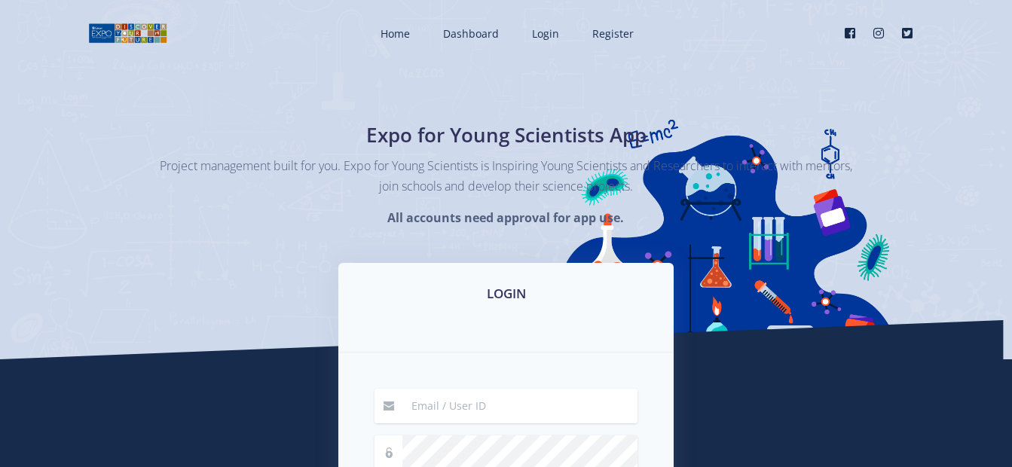
scroll to position [302, 0]
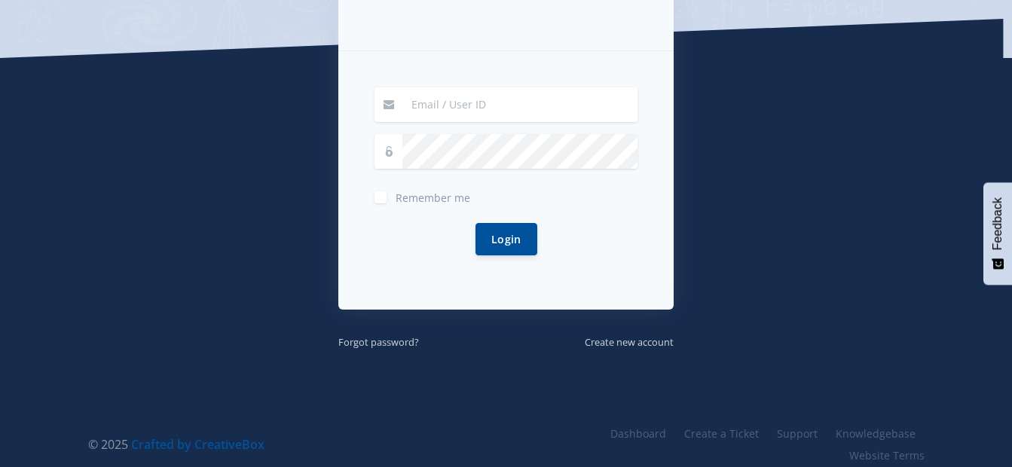
click at [485, 106] on input at bounding box center [520, 104] width 235 height 35
type input "gabykannemeyer@gmail.com"
click at [476, 223] on button "Login" at bounding box center [507, 239] width 62 height 32
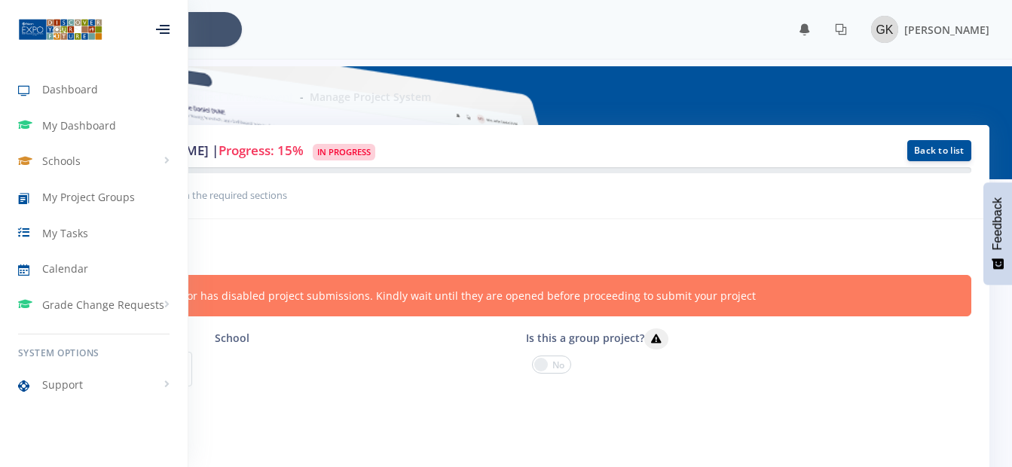
scroll to position [11, 11]
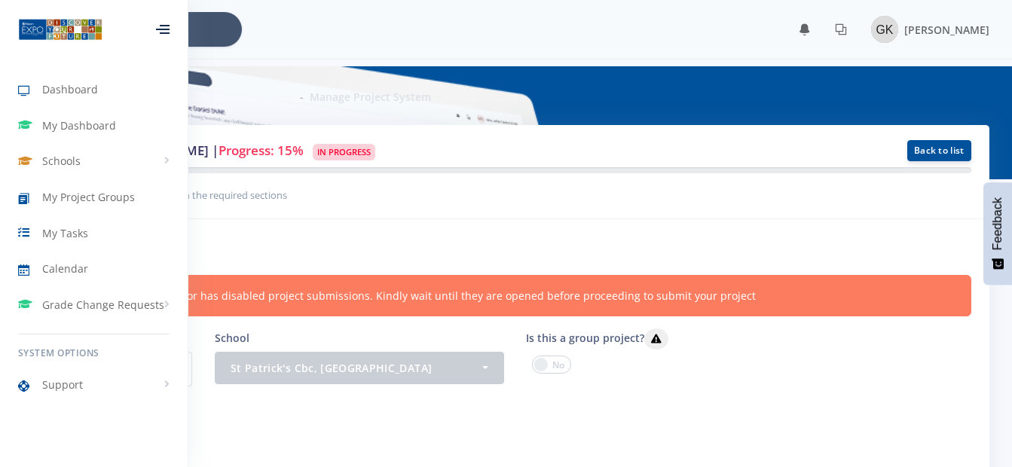
click at [575, 104] on div "Manage Project Project Management Manage Project System" at bounding box center [506, 95] width 990 height 59
click at [161, 30] on div at bounding box center [163, 29] width 14 height 9
click at [159, 26] on icon at bounding box center [163, 26] width 14 height 2
click at [158, 26] on div at bounding box center [163, 29] width 14 height 9
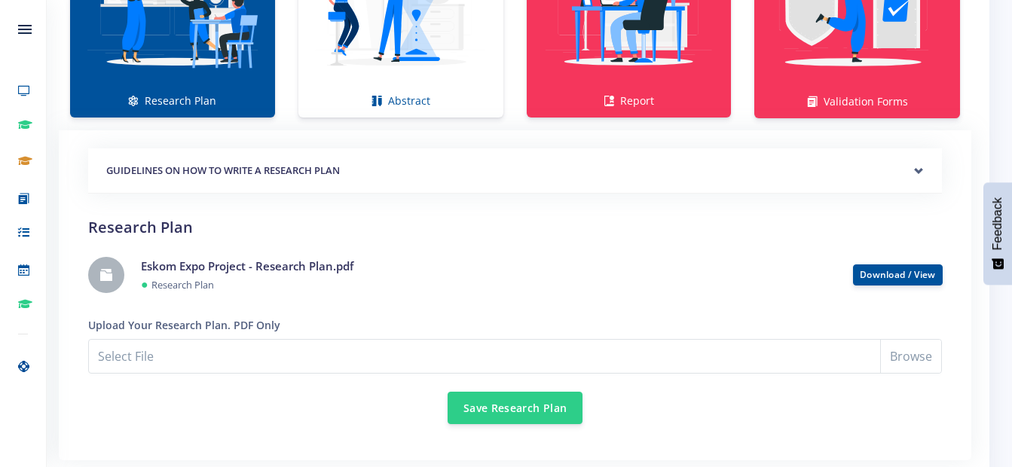
scroll to position [1197, 0]
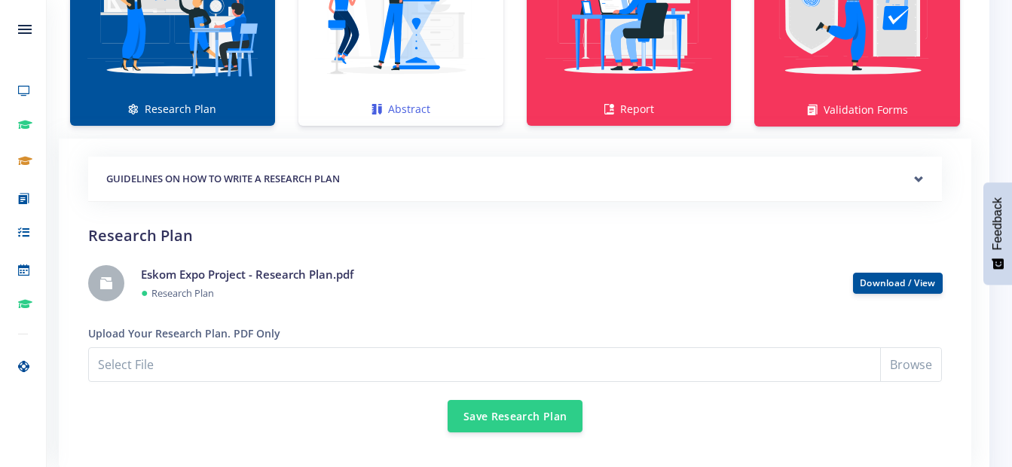
click at [401, 81] on img at bounding box center [401, 10] width 181 height 181
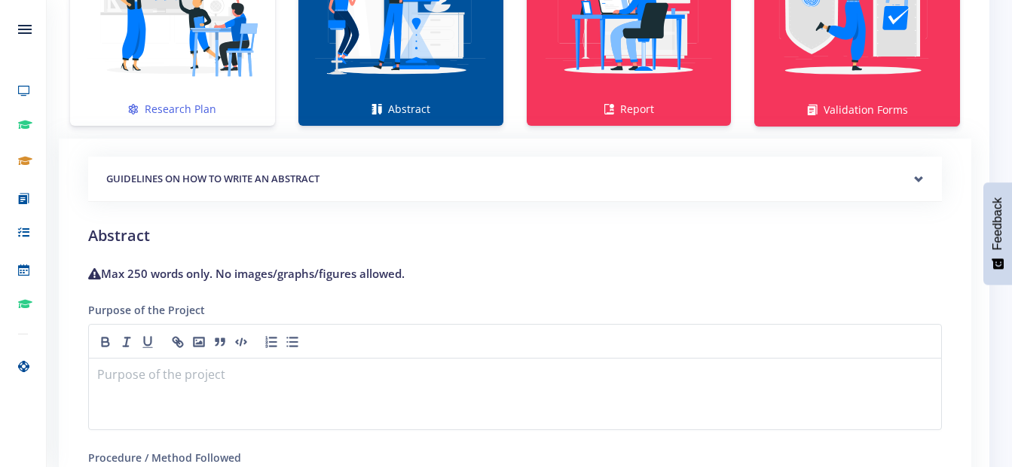
click at [204, 67] on img at bounding box center [172, 10] width 181 height 181
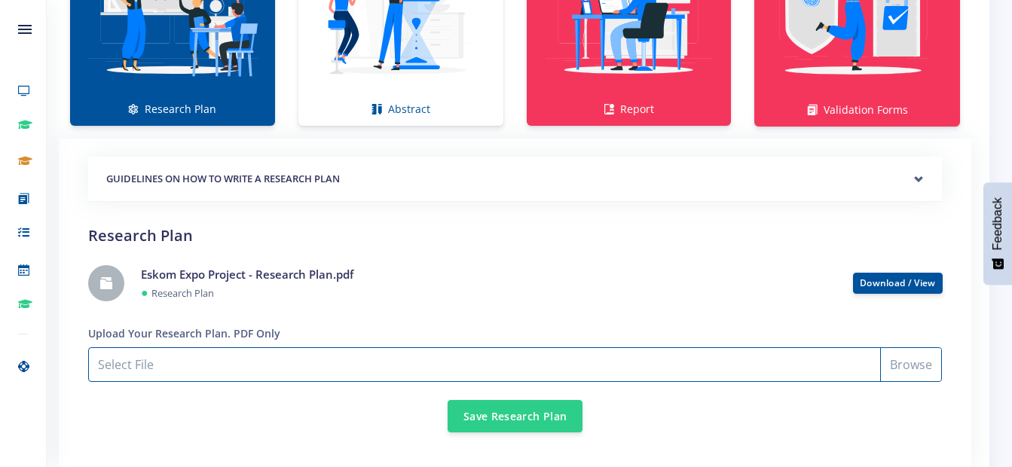
drag, startPoint x: 931, startPoint y: 354, endPoint x: 923, endPoint y: 363, distance: 12.8
click at [923, 363] on input "Select File" at bounding box center [515, 365] width 854 height 35
type input "C:\fakepath\Eskom Expo Project - Research Plan.pdf"
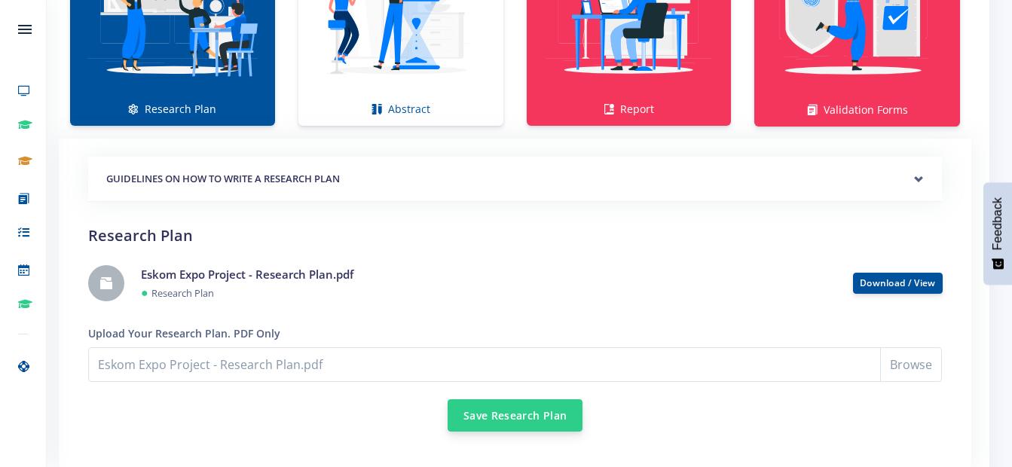
click at [513, 419] on button "Save Research Plan" at bounding box center [515, 416] width 135 height 32
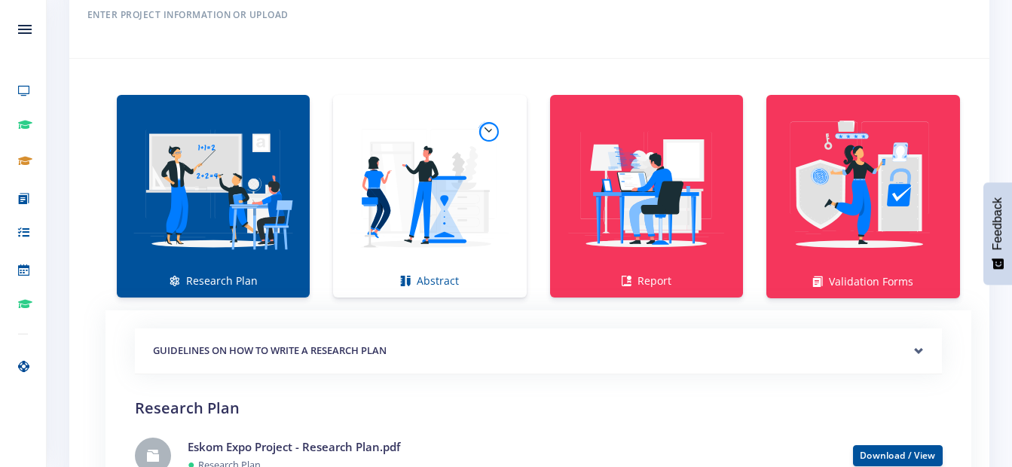
scroll to position [1131, 0]
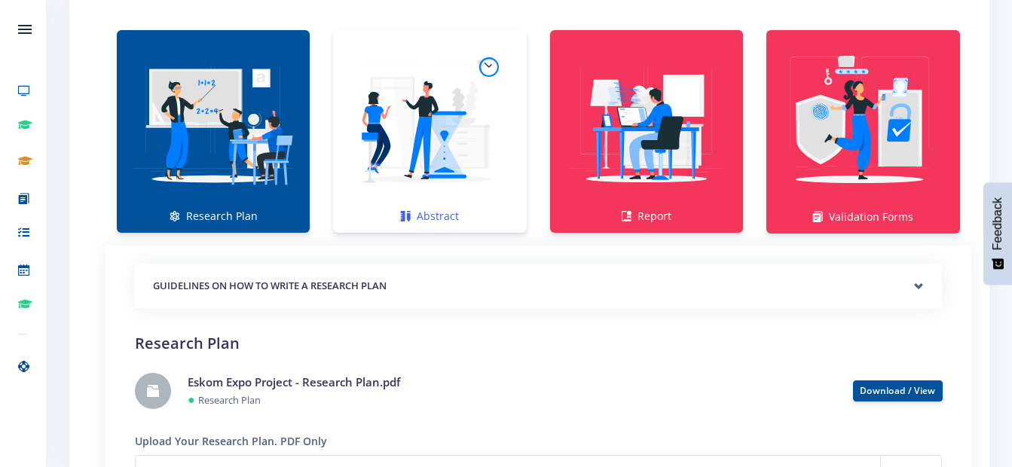
click at [448, 142] on img at bounding box center [429, 123] width 169 height 169
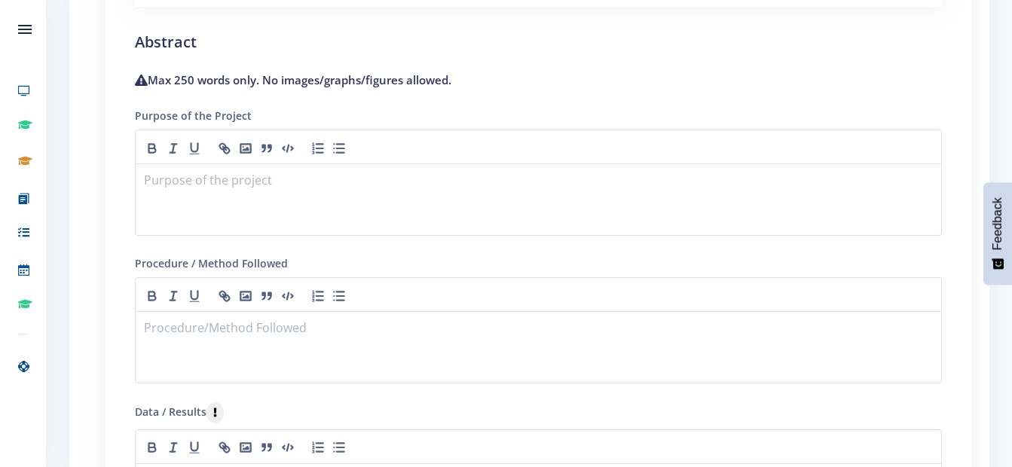
scroll to position [1508, 0]
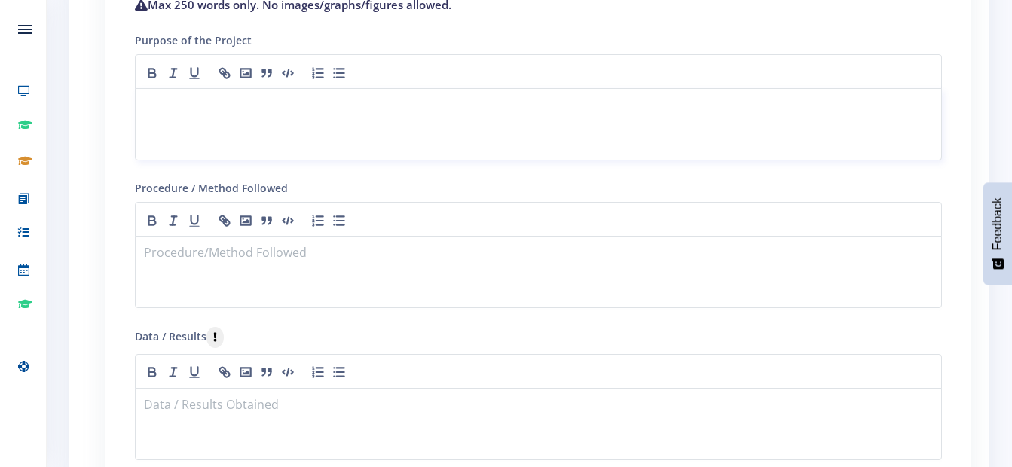
click at [359, 106] on p at bounding box center [539, 106] width 788 height 20
click at [155, 72] on icon "button" at bounding box center [152, 71] width 6 height 5
click at [176, 75] on icon "button" at bounding box center [173, 73] width 15 height 15
click at [196, 79] on icon "button" at bounding box center [194, 73] width 15 height 15
click at [173, 78] on line "button" at bounding box center [172, 78] width 5 height 0
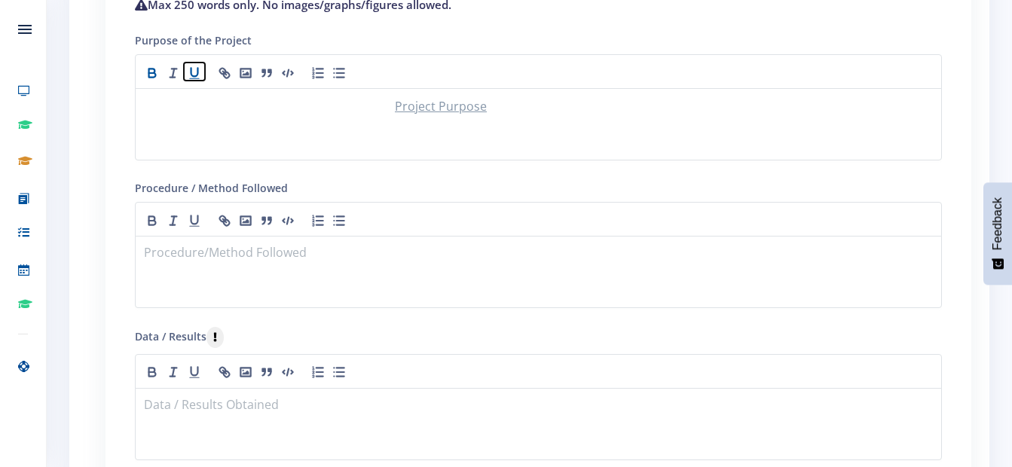
click at [201, 76] on icon "button" at bounding box center [194, 73] width 15 height 15
click at [141, 68] on div at bounding box center [538, 71] width 807 height 35
click at [151, 74] on icon "button" at bounding box center [152, 75] width 7 height 5
click at [399, 112] on p "Project Purpose" at bounding box center [539, 106] width 788 height 20
click at [403, 109] on p "Project Purpose" at bounding box center [539, 106] width 788 height 20
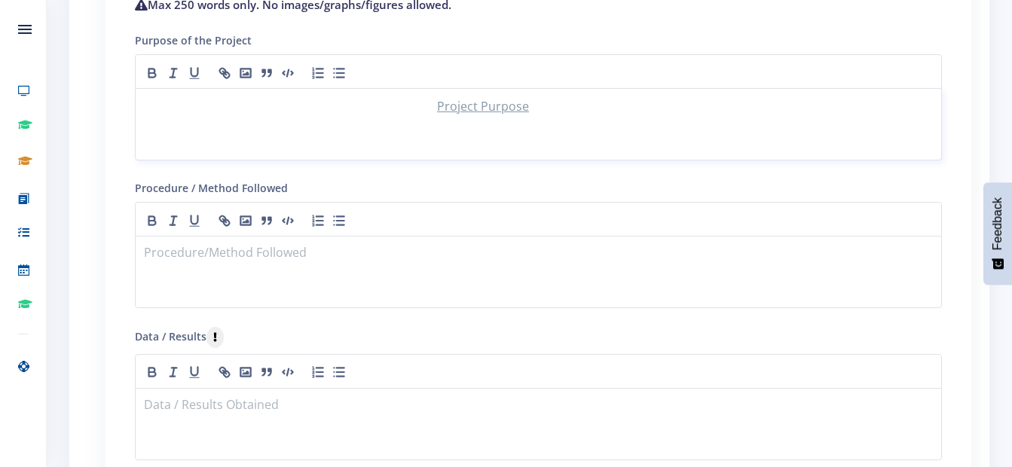
click at [549, 106] on p "Project Purpose" at bounding box center [539, 106] width 788 height 20
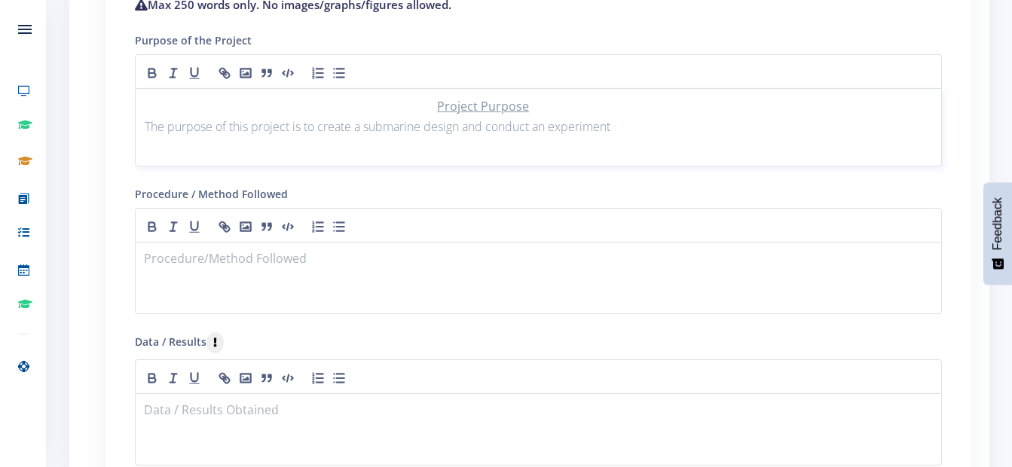
drag, startPoint x: 463, startPoint y: 123, endPoint x: 478, endPoint y: 121, distance: 15.2
click at [464, 123] on p "The purpose of this project is to create a submarine design and conduct an expe…" at bounding box center [539, 127] width 788 height 20
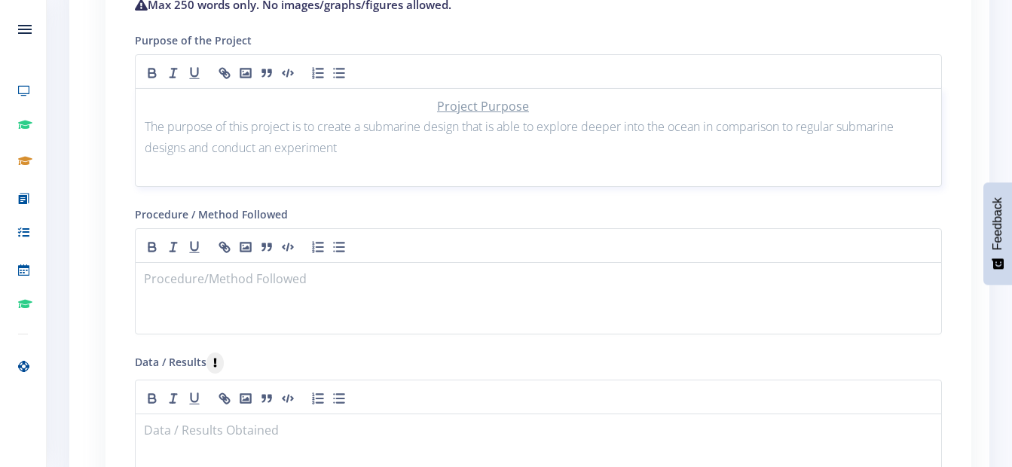
click at [375, 149] on p "The purpose of this project is to create a submarine design that is able to exp…" at bounding box center [539, 137] width 788 height 41
click at [450, 108] on u "Project Purpose" at bounding box center [483, 106] width 92 height 17
drag, startPoint x: 716, startPoint y: 216, endPoint x: 723, endPoint y: 211, distance: 8.2
click at [717, 216] on div "Procedure / Method Followed" at bounding box center [538, 270] width 807 height 130
click at [816, 148] on p "The purpose of this project is to create a submarine design that is able to exp…" at bounding box center [539, 137] width 788 height 41
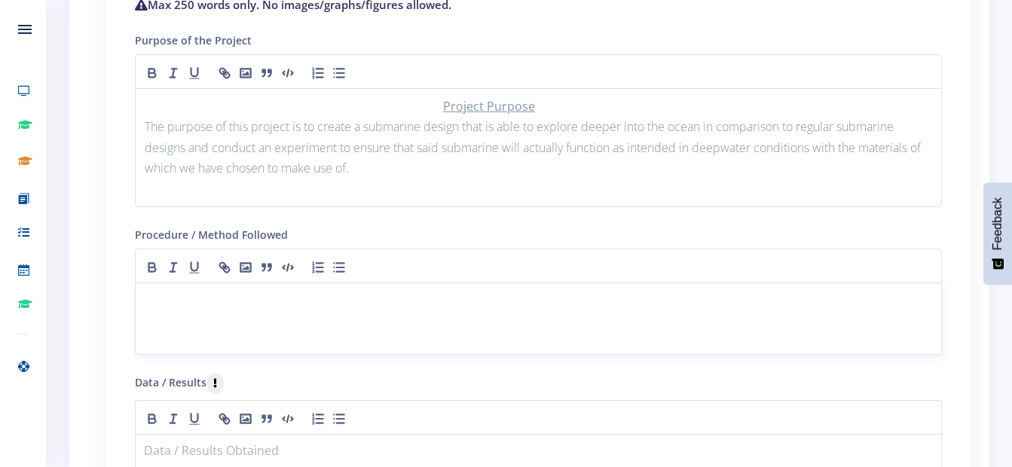
click at [516, 310] on p at bounding box center [539, 301] width 788 height 20
drag, startPoint x: 549, startPoint y: 106, endPoint x: 455, endPoint y: 109, distance: 93.5
click at [455, 109] on p "Project Purpose" at bounding box center [539, 106] width 788 height 20
copy u "Project Purpose"
click at [528, 305] on p at bounding box center [539, 301] width 788 height 20
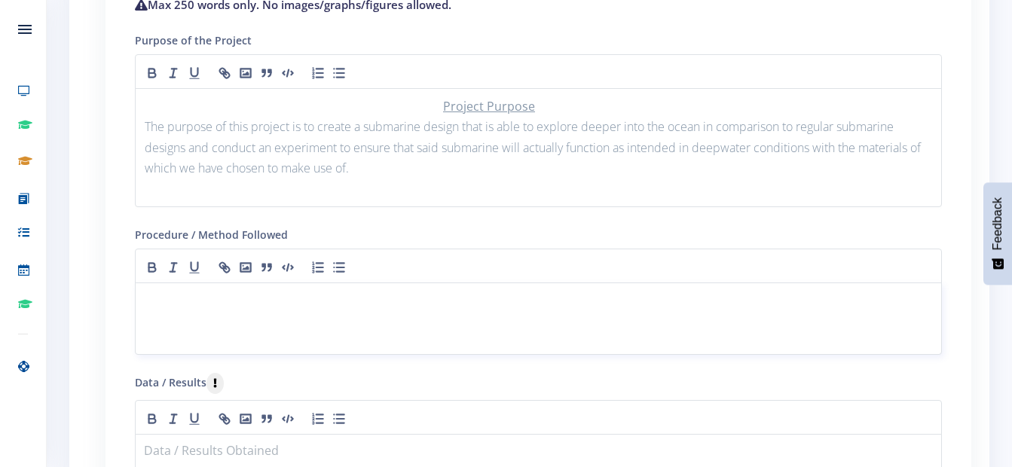
scroll to position [0, 0]
click at [144, 294] on div "Project Purpose" at bounding box center [538, 319] width 807 height 72
click at [188, 302] on u "Project Purpose" at bounding box center [191, 300] width 92 height 17
drag, startPoint x: 139, startPoint y: 302, endPoint x: 216, endPoint y: 312, distance: 76.8
click at [216, 312] on div "Project Purpose" at bounding box center [538, 319] width 807 height 72
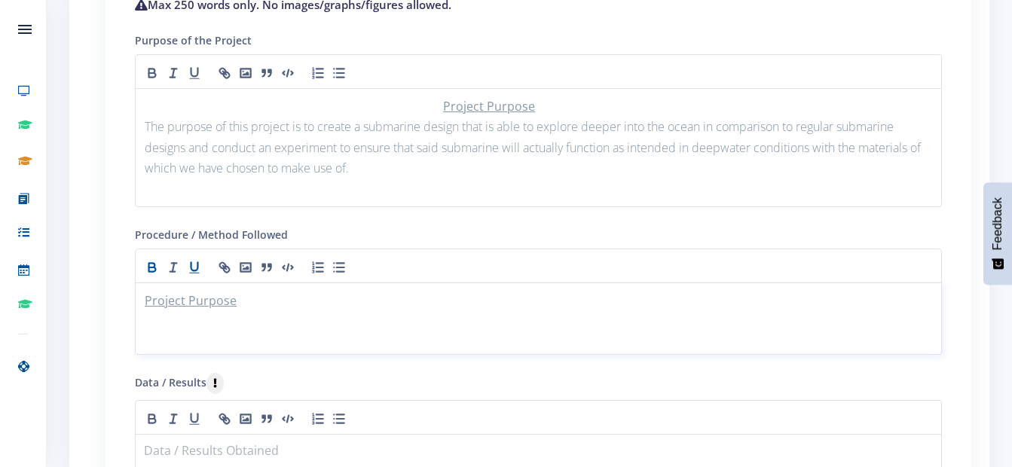
click at [235, 304] on p "Project Purpose" at bounding box center [539, 301] width 788 height 20
drag, startPoint x: 244, startPoint y: 308, endPoint x: 118, endPoint y: 321, distance: 126.5
click at [118, 321] on div "GUIDELINES ON HOW TO WRITE A RESEARCH PLAN Research Plan Templates for: Researc…" at bounding box center [539, 343] width 844 height 948
click at [384, 313] on div "Project Purpose" at bounding box center [538, 319] width 807 height 72
click at [193, 266] on icon "button" at bounding box center [194, 267] width 15 height 15
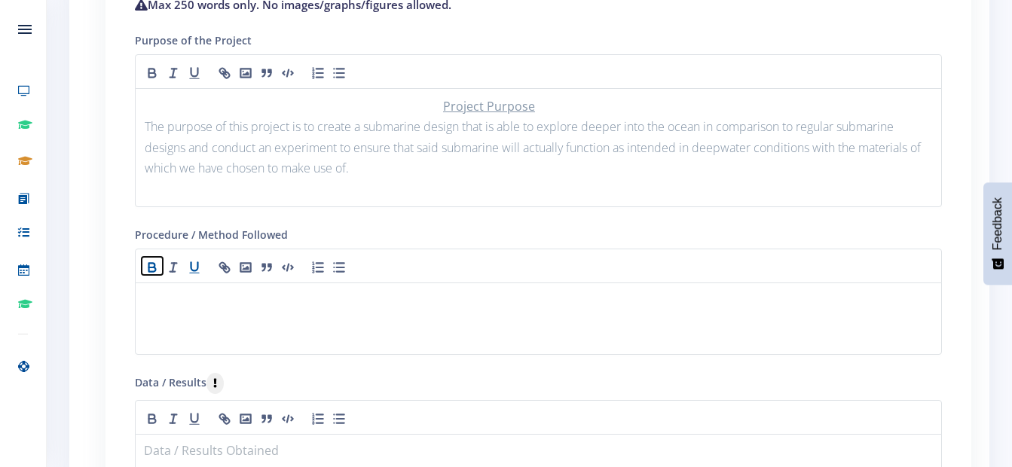
click at [154, 268] on icon "button" at bounding box center [152, 270] width 7 height 5
click at [182, 265] on button "button" at bounding box center [173, 266] width 21 height 18
click at [196, 268] on icon "button" at bounding box center [194, 267] width 15 height 15
click at [174, 267] on line "button" at bounding box center [174, 267] width 2 height 8
click at [145, 264] on icon "button" at bounding box center [152, 267] width 15 height 15
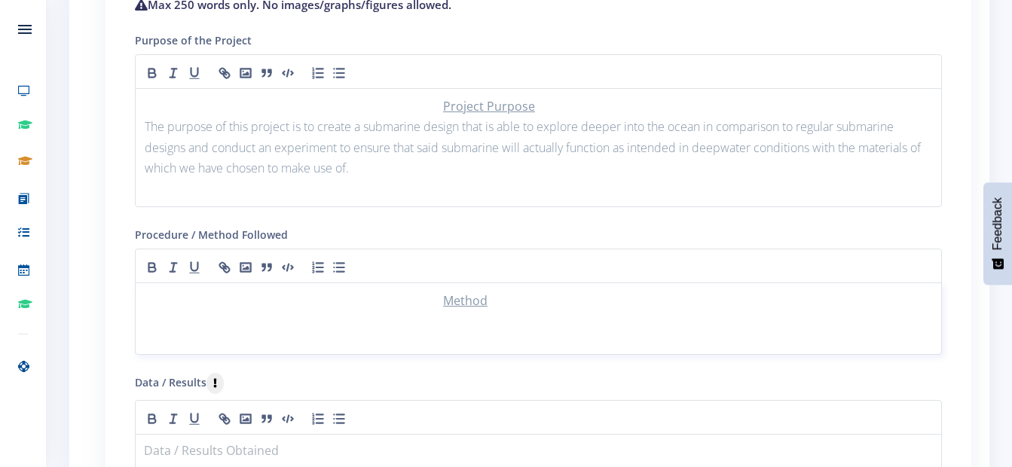
click at [450, 305] on p "Method ﻿" at bounding box center [539, 301] width 788 height 20
click at [533, 307] on p "Method" at bounding box center [539, 301] width 788 height 20
click at [192, 263] on icon "button" at bounding box center [194, 267] width 15 height 15
click at [144, 266] on button "button" at bounding box center [152, 266] width 21 height 18
click at [586, 323] on p "In order to create a makeshift prototype model, we made use of aluminum scraps" at bounding box center [539, 321] width 788 height 20
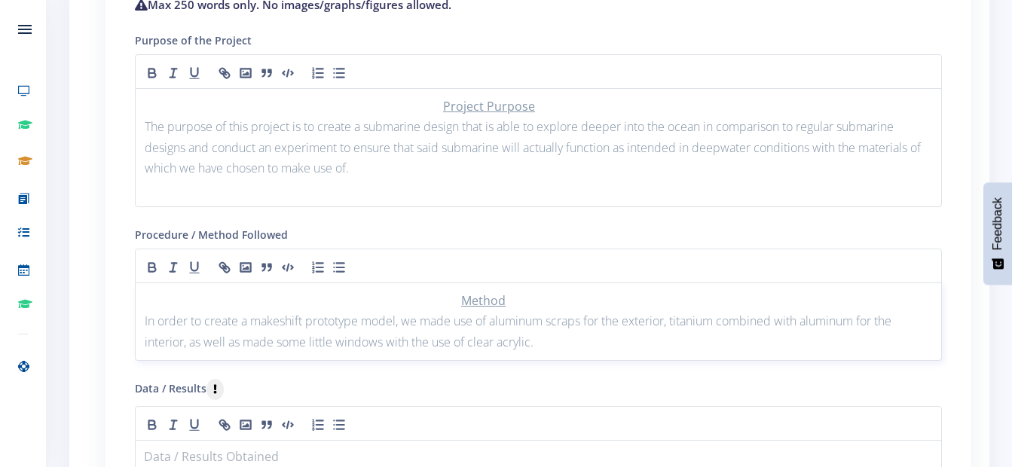
click at [556, 341] on p "In order to create a makeshift prototype model, we made use of aluminum scraps …" at bounding box center [539, 331] width 788 height 41
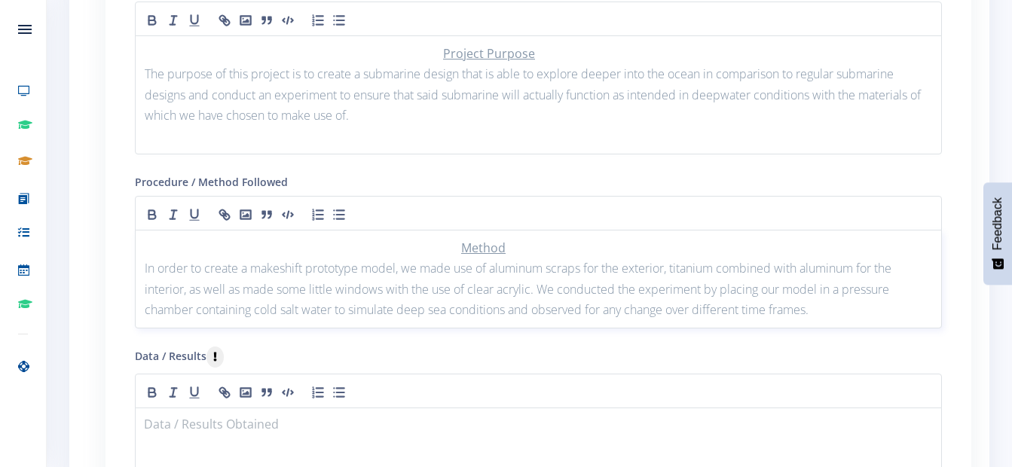
scroll to position [1658, 0]
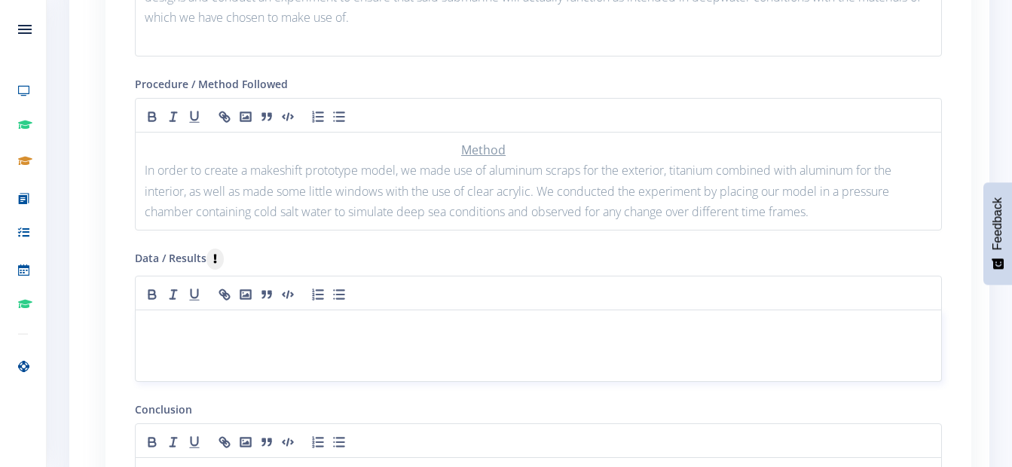
click at [323, 336] on p at bounding box center [539, 328] width 788 height 20
click at [192, 302] on icon "button" at bounding box center [194, 294] width 15 height 15
click at [149, 295] on icon "button" at bounding box center [152, 297] width 7 height 5
click at [473, 332] on u "Results" at bounding box center [478, 328] width 41 height 17
click at [521, 329] on p "Results" at bounding box center [539, 328] width 788 height 20
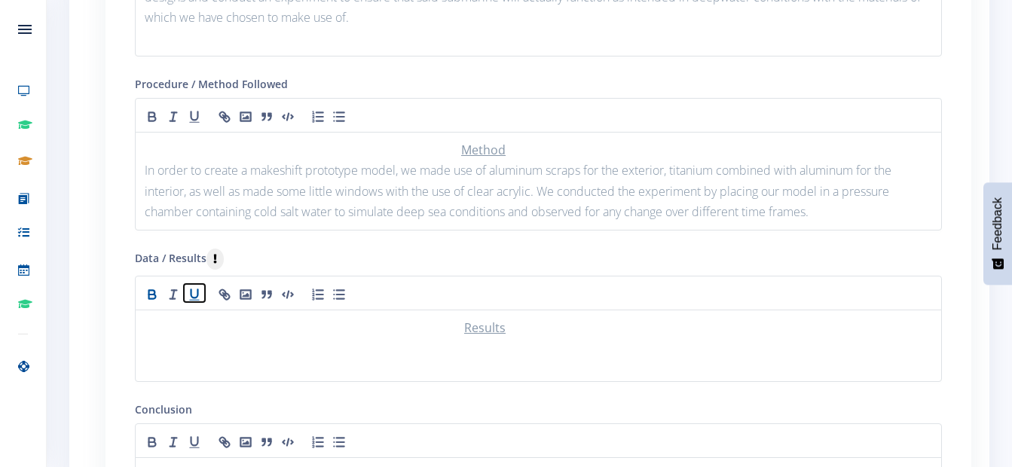
click at [192, 296] on icon "button" at bounding box center [194, 293] width 7 height 8
click at [150, 293] on icon "button" at bounding box center [152, 294] width 15 height 15
click at [533, 196] on p "In order to create a makeshift prototype model, we made use of aluminum scraps …" at bounding box center [539, 192] width 788 height 62
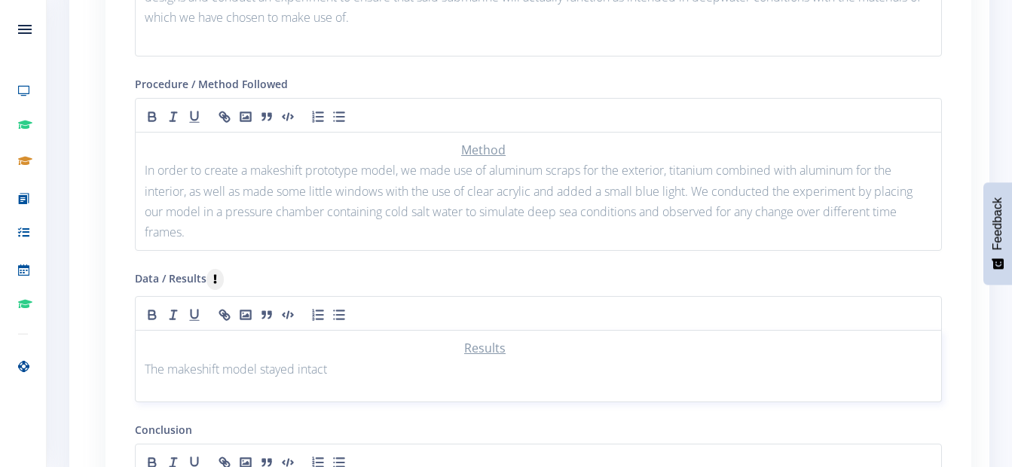
click at [515, 383] on div "Results The makeshift model stayed intact" at bounding box center [538, 366] width 807 height 72
click at [617, 372] on p "The makeshift model stayed intact, no damage or corrosion was caused to the ext…" at bounding box center [539, 370] width 788 height 20
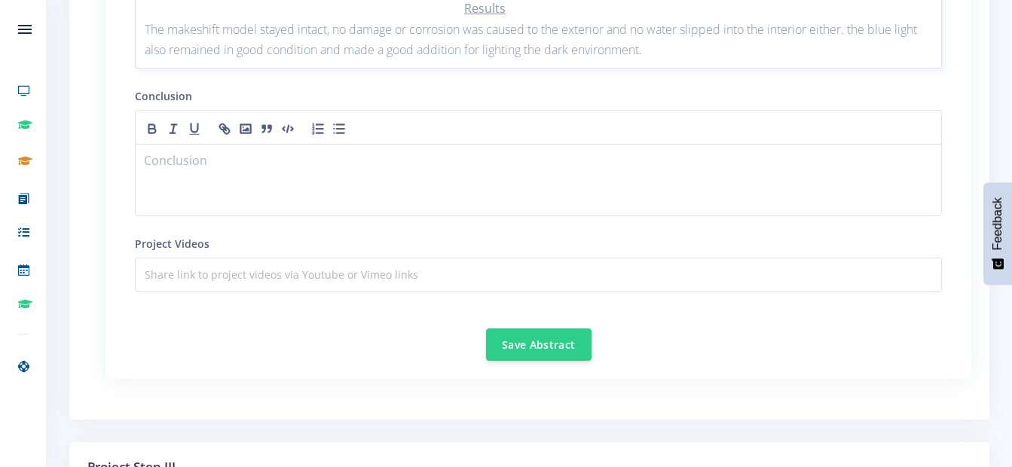
scroll to position [2035, 0]
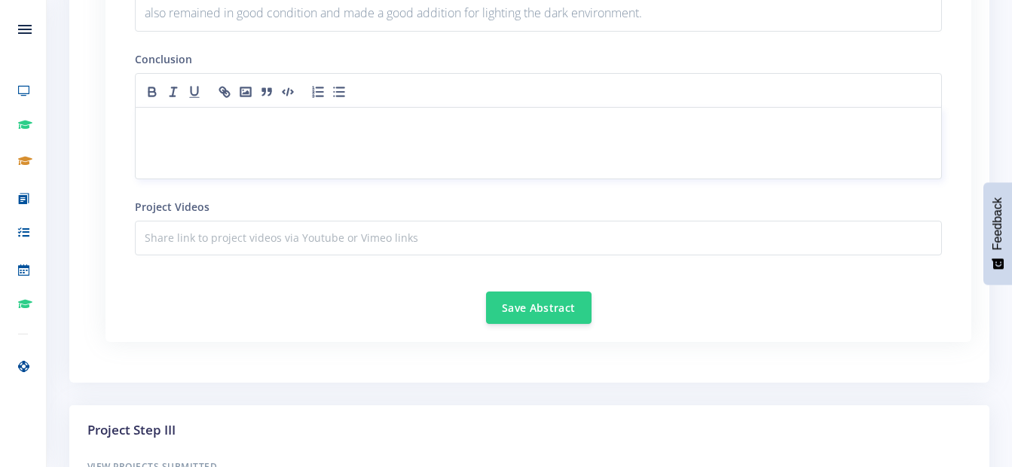
click at [460, 133] on p at bounding box center [539, 125] width 788 height 20
click at [419, 109] on div at bounding box center [538, 143] width 807 height 72
click at [149, 90] on icon "button" at bounding box center [152, 89] width 6 height 5
drag, startPoint x: 198, startPoint y: 93, endPoint x: 203, endPoint y: 106, distance: 13.6
click at [198, 94] on icon "button" at bounding box center [194, 91] width 15 height 15
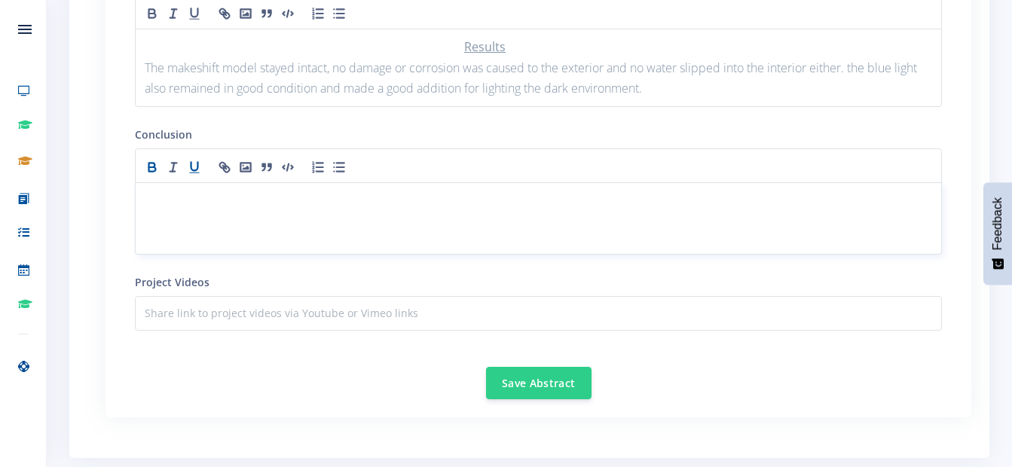
scroll to position [1885, 0]
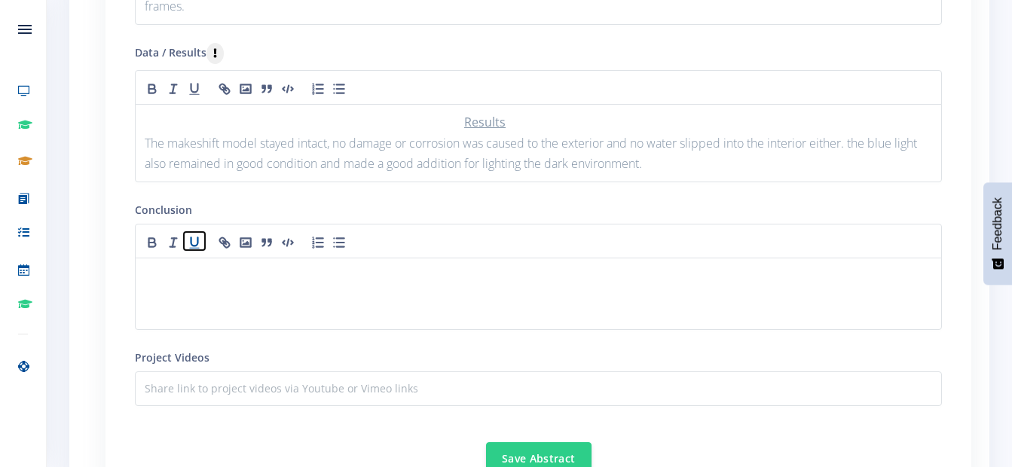
click at [194, 240] on icon "button" at bounding box center [194, 242] width 15 height 15
click at [154, 240] on icon "button" at bounding box center [152, 242] width 15 height 15
drag, startPoint x: 194, startPoint y: 246, endPoint x: 140, endPoint y: 246, distance: 53.5
click at [189, 246] on icon "button" at bounding box center [194, 242] width 15 height 15
click at [142, 246] on div at bounding box center [538, 241] width 807 height 35
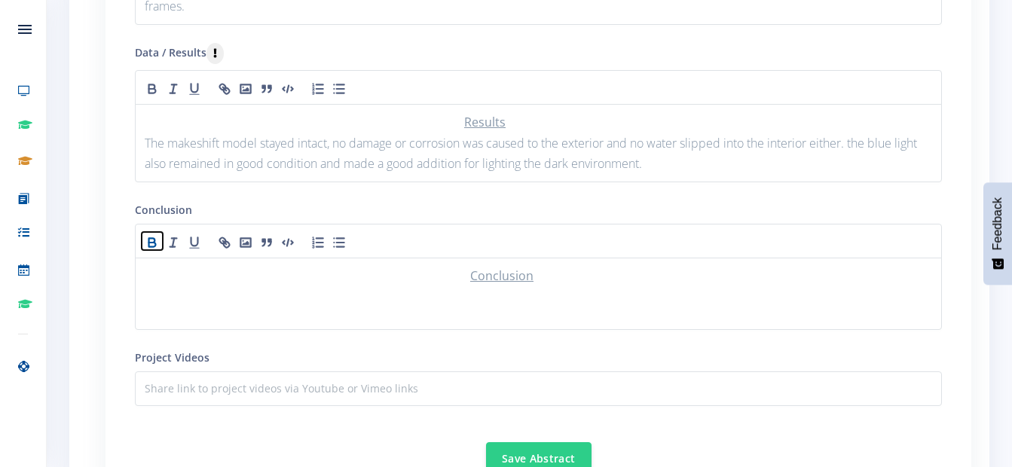
click at [153, 244] on icon "button" at bounding box center [152, 242] width 15 height 15
drag, startPoint x: 147, startPoint y: 234, endPoint x: 158, endPoint y: 238, distance: 11.2
click at [150, 235] on icon "button" at bounding box center [152, 242] width 15 height 15
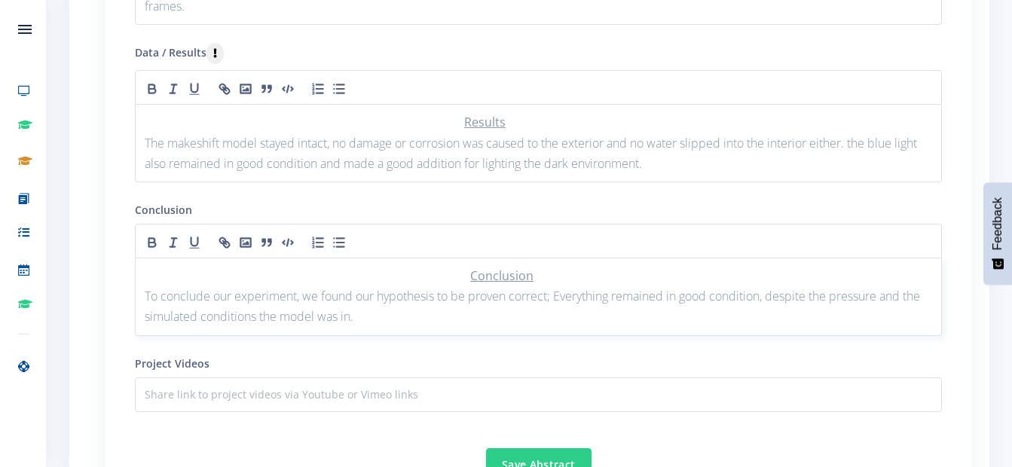
click at [220, 270] on p "Conclusion" at bounding box center [539, 276] width 788 height 20
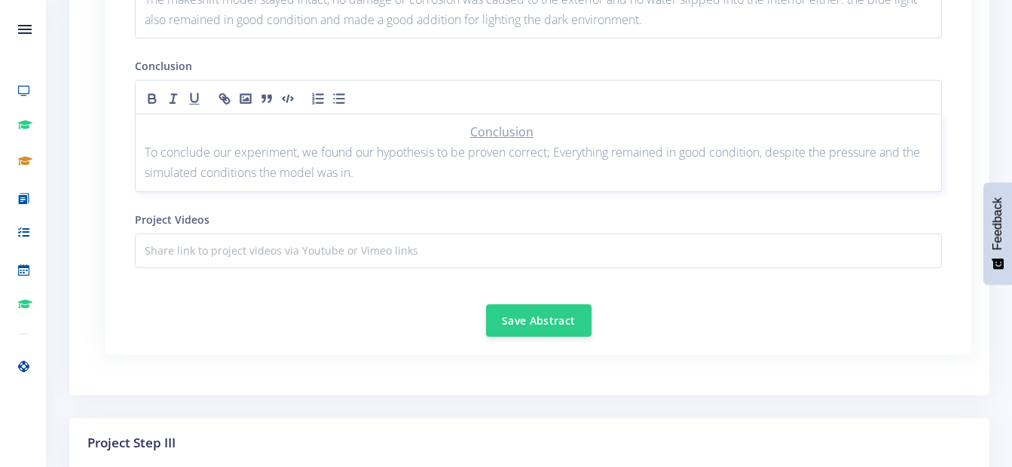
scroll to position [2035, 0]
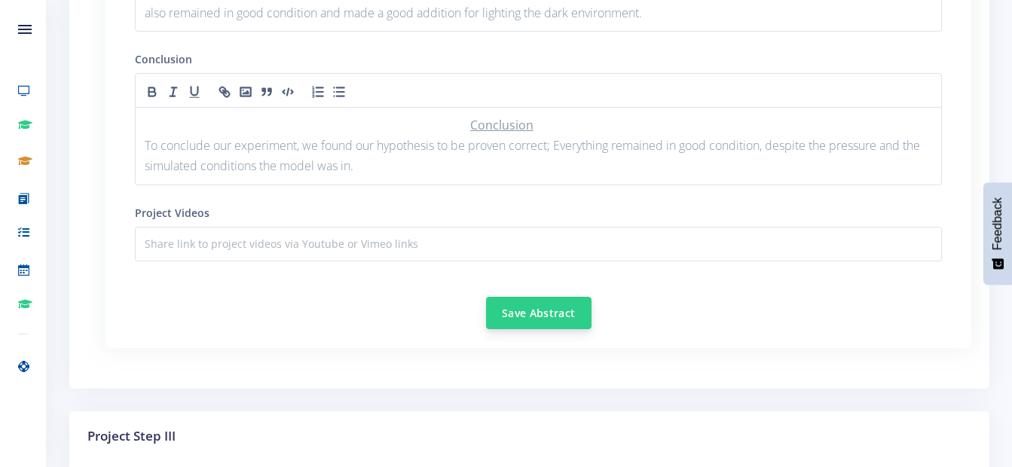
click at [564, 317] on button "Save Abstract" at bounding box center [539, 313] width 106 height 32
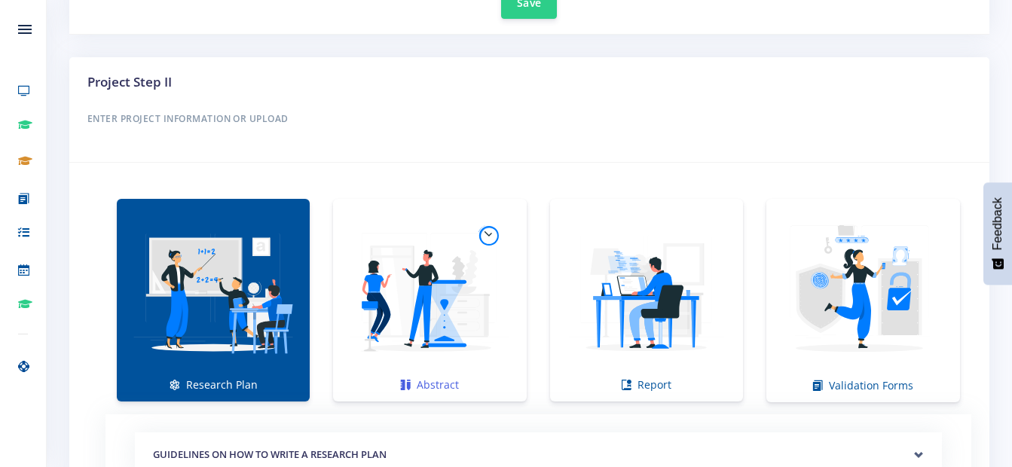
scroll to position [1131, 0]
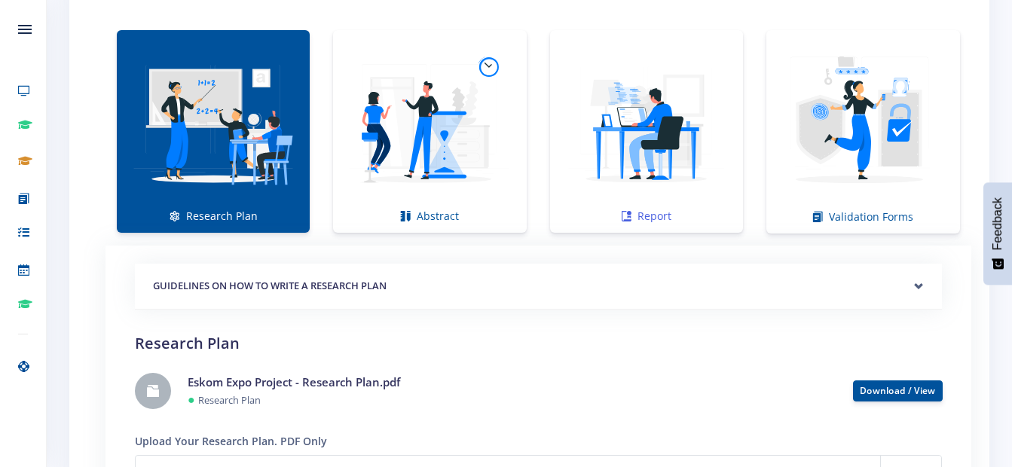
click at [649, 164] on img at bounding box center [646, 123] width 169 height 169
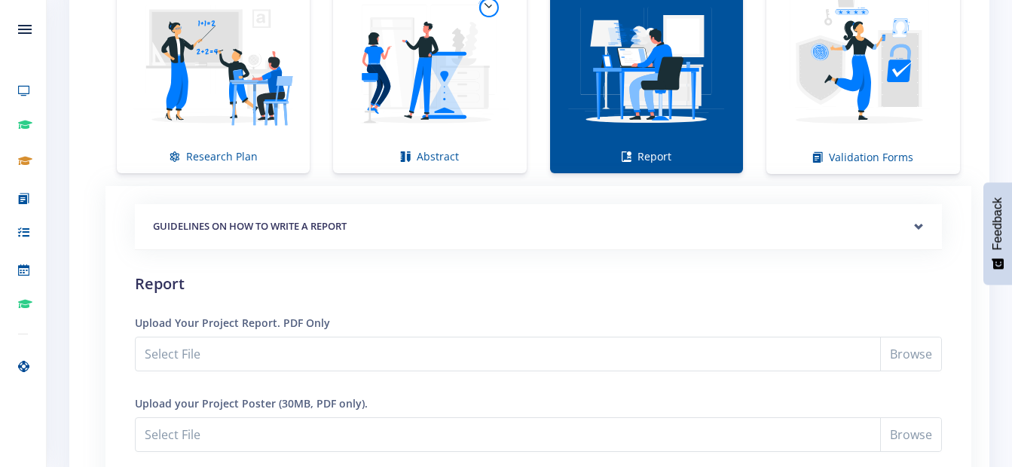
scroll to position [1357, 0]
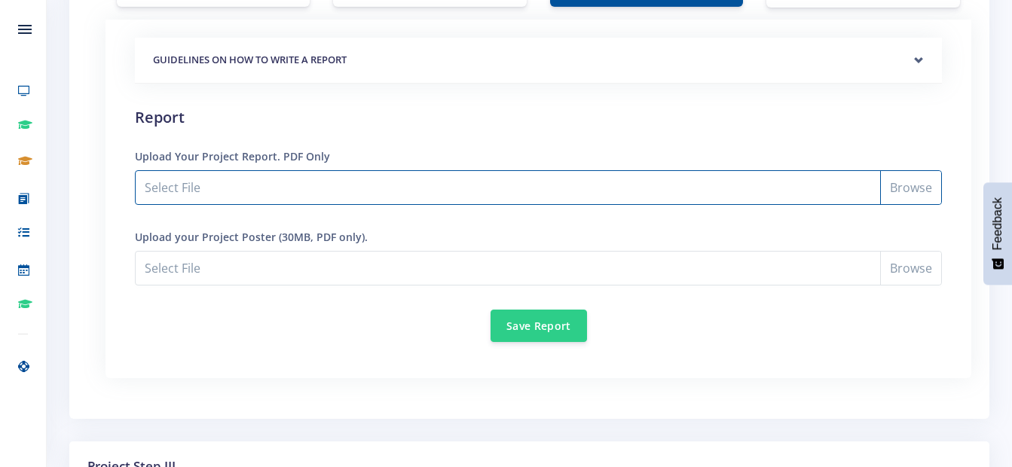
click at [900, 182] on input "Select File" at bounding box center [538, 187] width 807 height 35
type input "C:\fakepath\Untitled document (7).pdf"
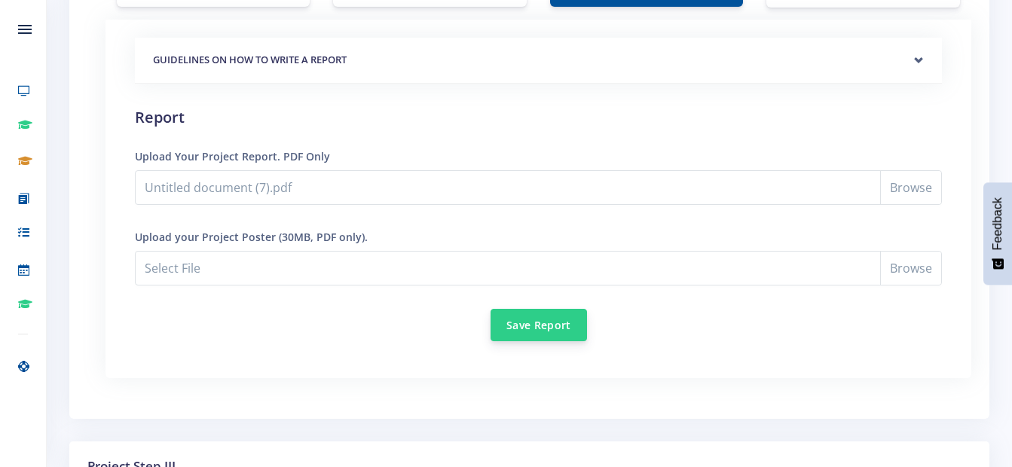
click at [552, 329] on button "Save Report" at bounding box center [539, 325] width 96 height 32
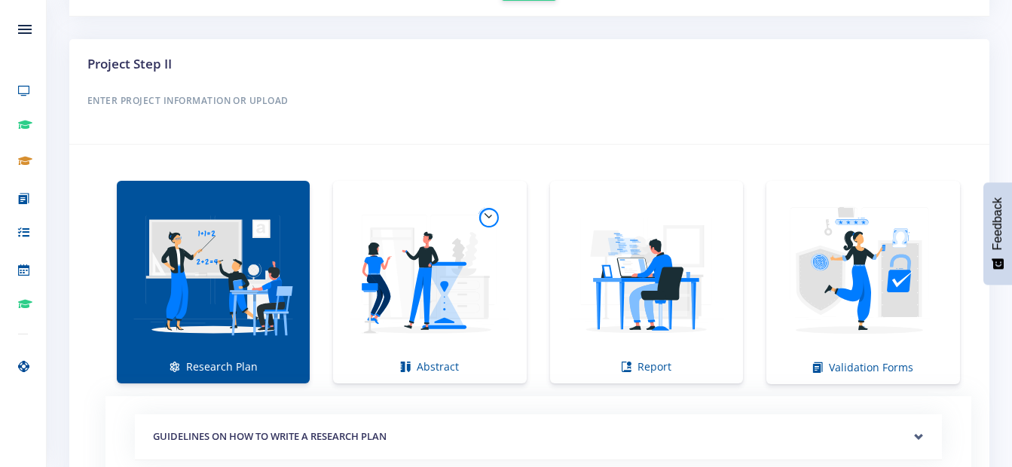
scroll to position [1055, 0]
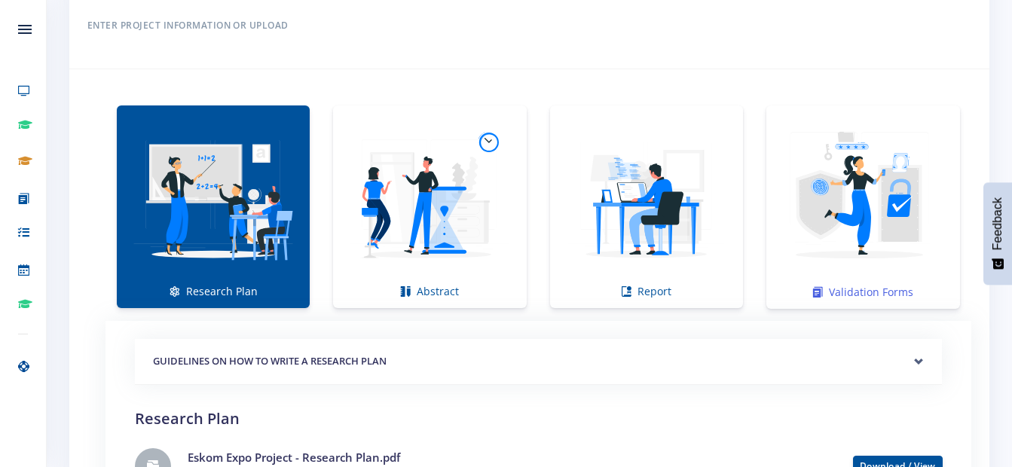
click at [869, 270] on img at bounding box center [864, 200] width 170 height 170
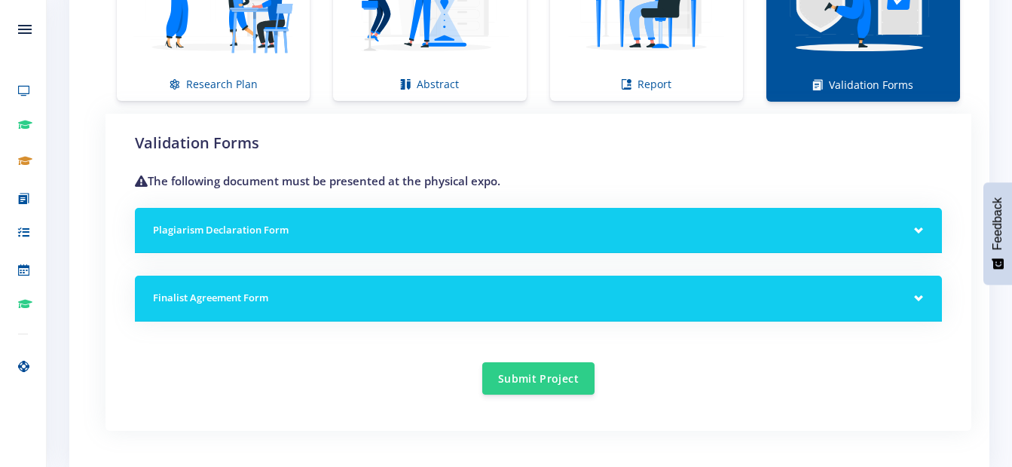
scroll to position [1281, 0]
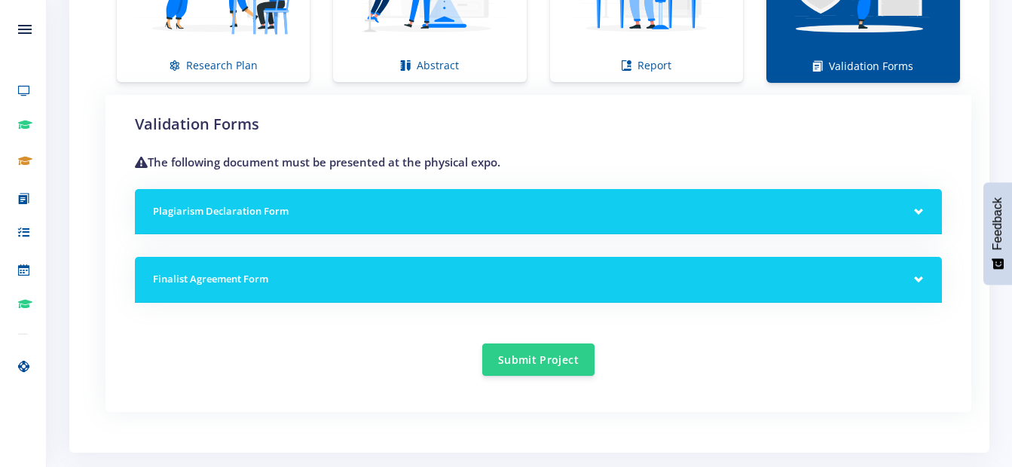
click at [837, 195] on div "Plagiarism Declaration Form" at bounding box center [538, 212] width 807 height 46
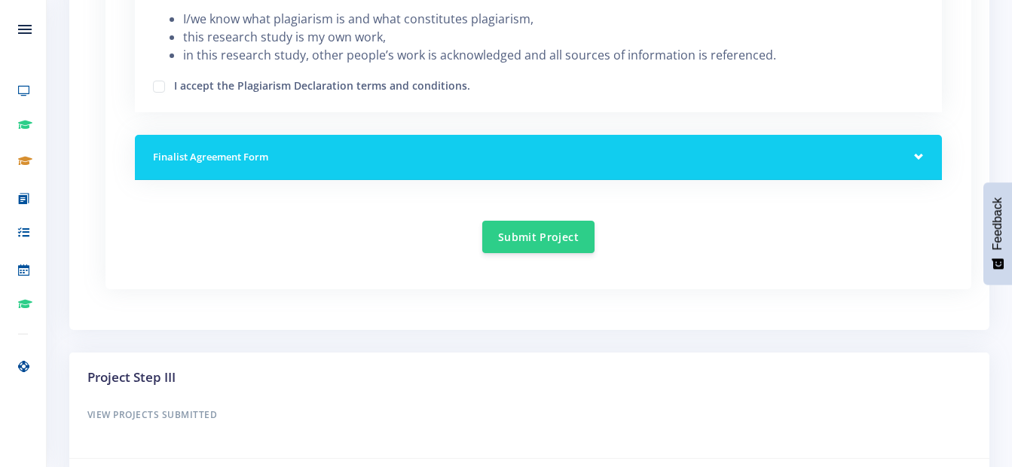
scroll to position [1508, 0]
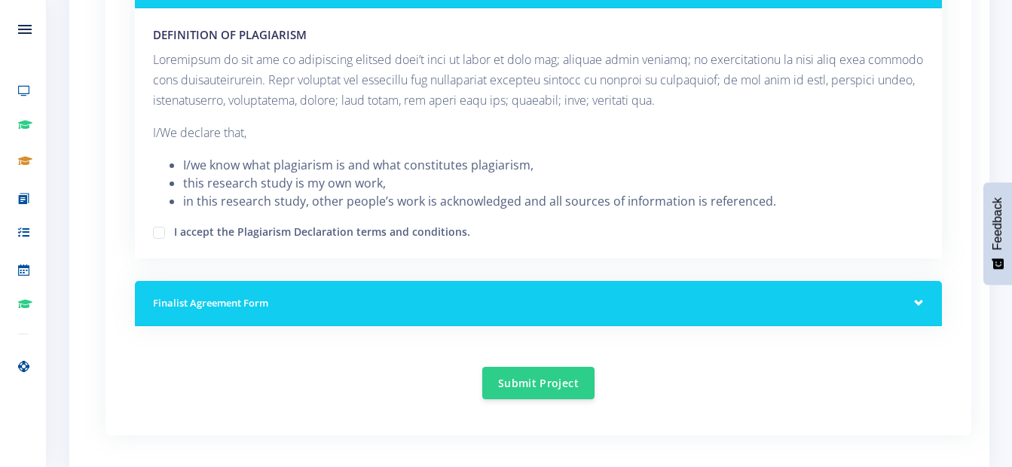
click at [174, 228] on label "I accept the Plagiarism Declaration terms and conditions." at bounding box center [322, 230] width 296 height 12
click at [174, 228] on input "I accept the Plagiarism Declaration terms and conditions." at bounding box center [179, 227] width 10 height 10
checkbox input "true"
click at [641, 306] on h5 "Finalist Agreement Form" at bounding box center [538, 303] width 771 height 15
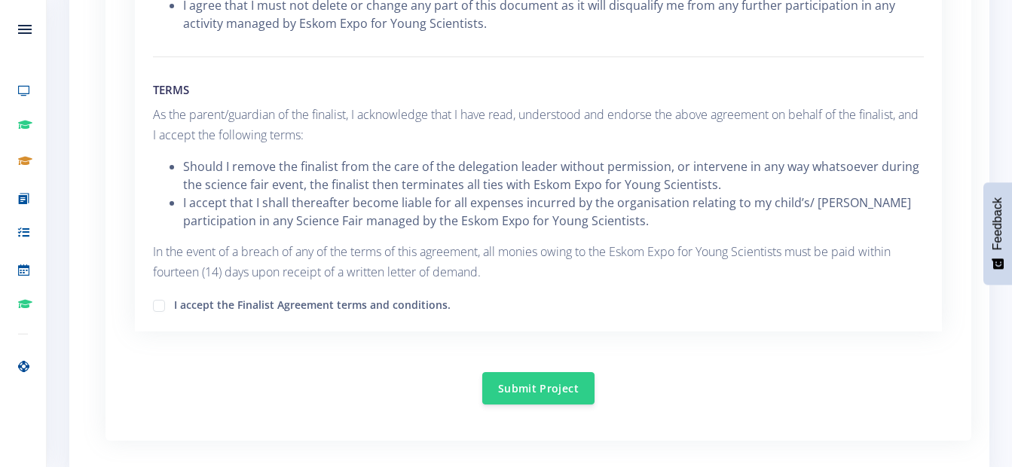
scroll to position [2412, 0]
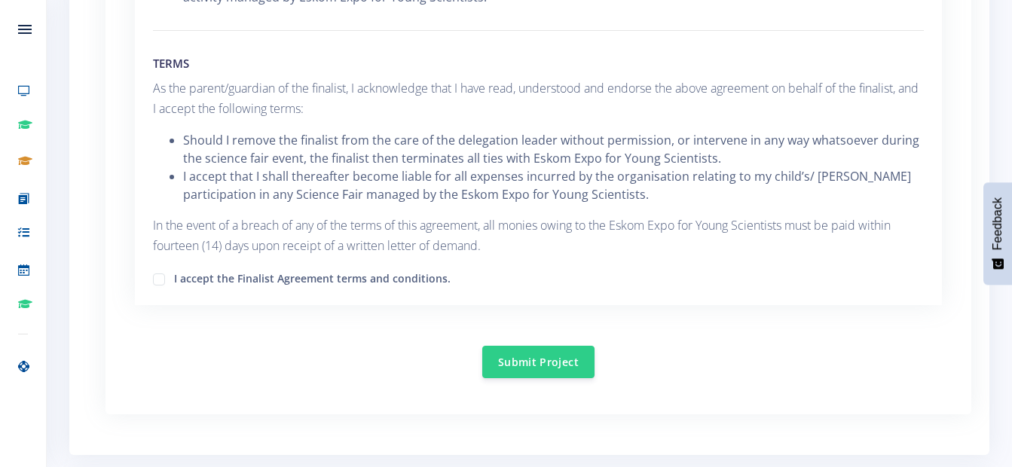
click at [154, 272] on div "I accept the Finalist Agreement terms and conditions." at bounding box center [538, 278] width 771 height 18
click at [174, 279] on label "I accept the Finalist Agreement terms and conditions." at bounding box center [312, 277] width 277 height 12
click at [174, 279] on input "I accept the Finalist Agreement terms and conditions." at bounding box center [179, 274] width 10 height 10
checkbox input "true"
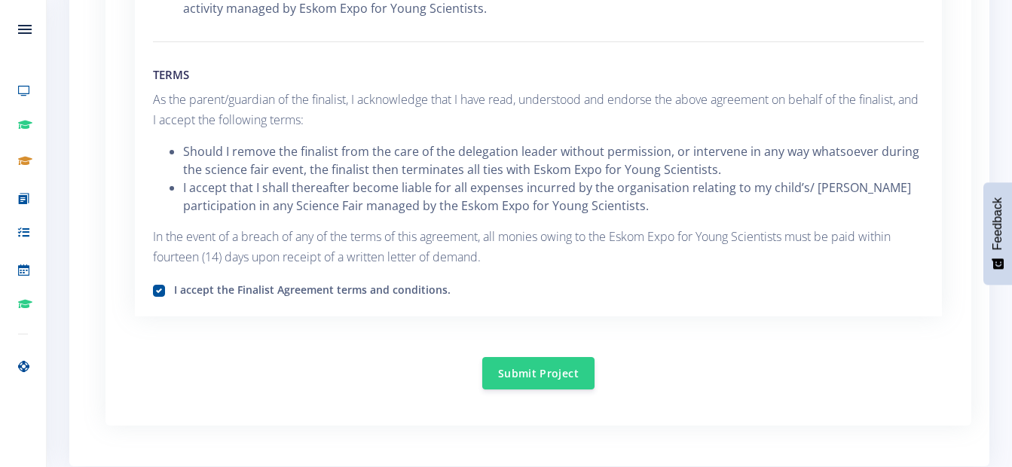
scroll to position [2488, 0]
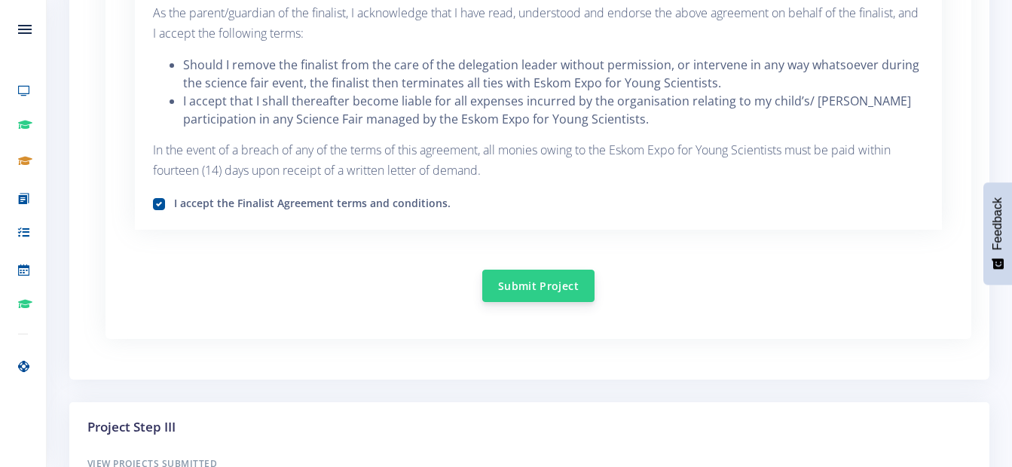
click at [552, 298] on button "Submit Project" at bounding box center [538, 286] width 112 height 32
